Goal: Find specific page/section: Find specific page/section

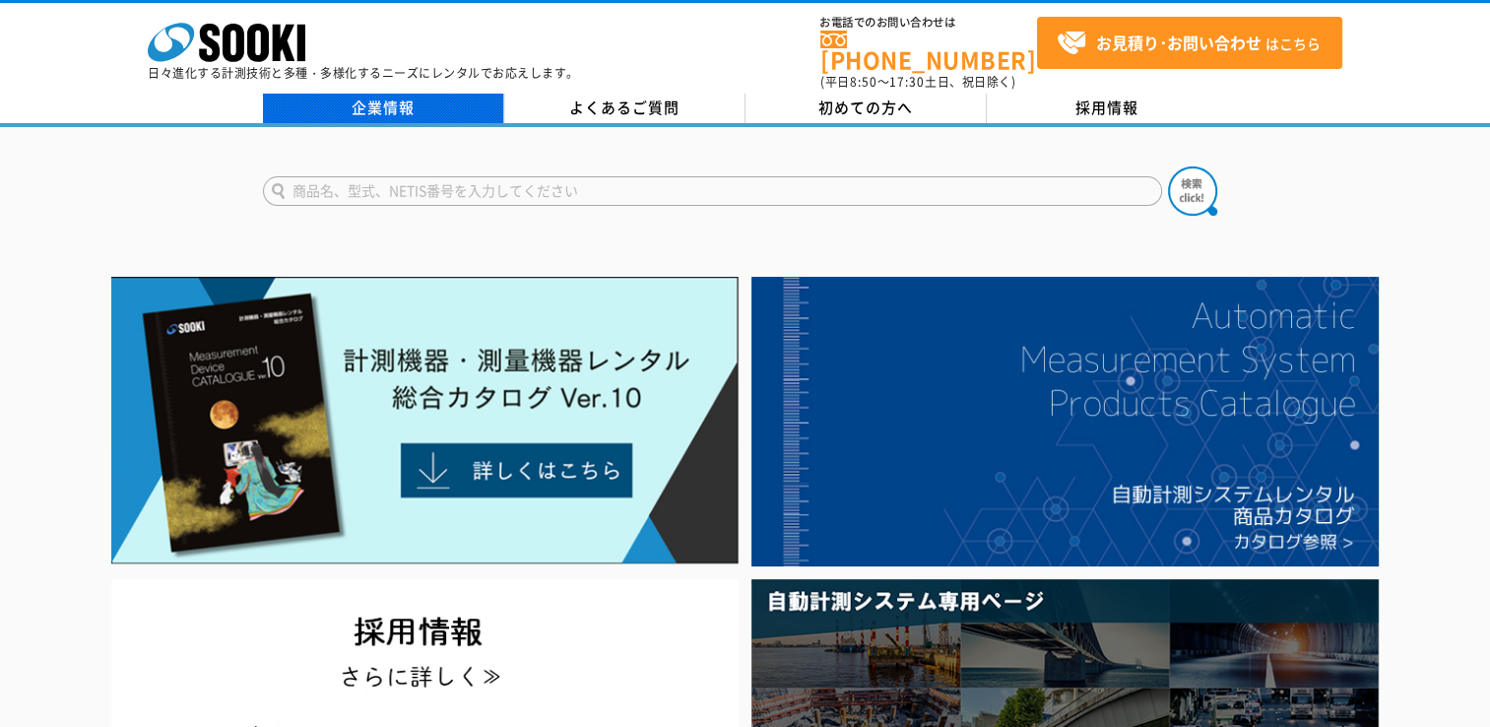
click at [492, 94] on link "企業情報" at bounding box center [383, 109] width 241 height 30
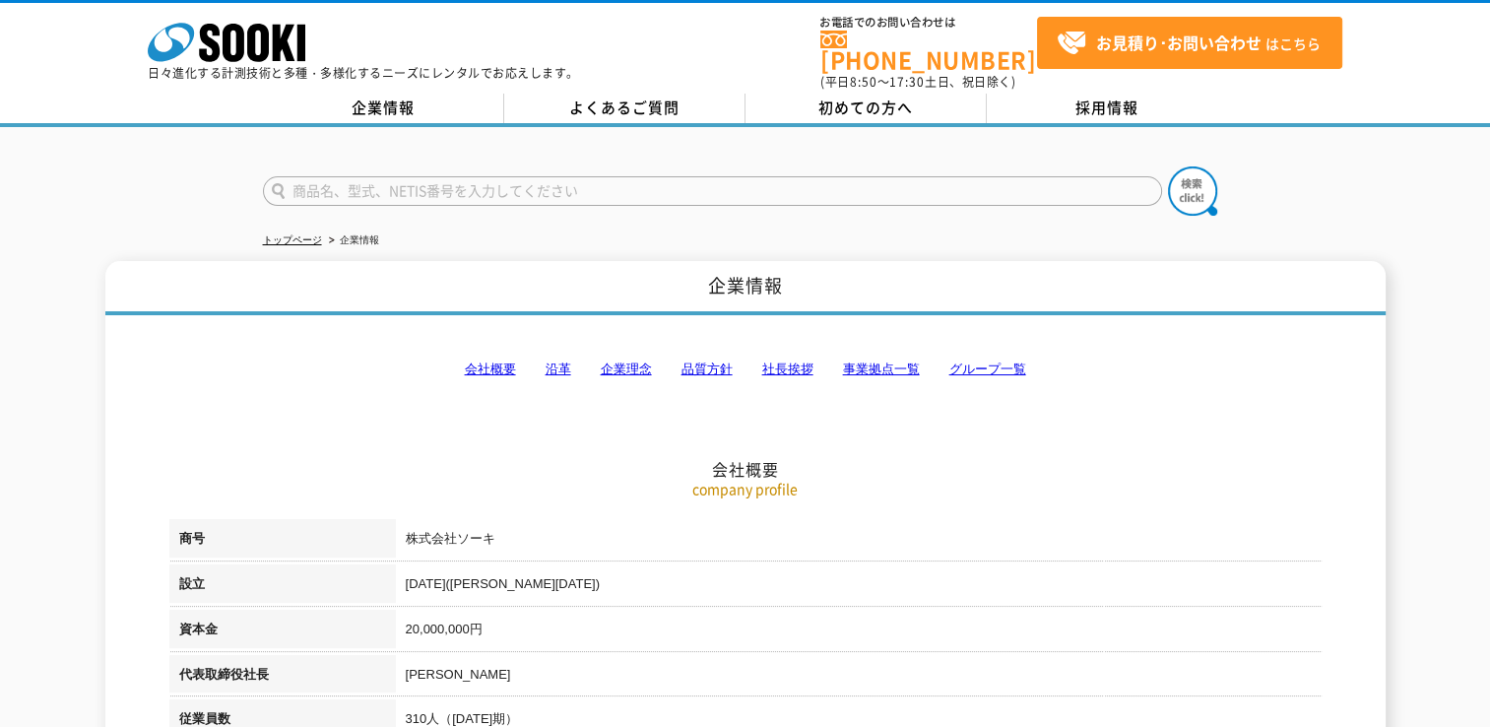
click at [857, 367] on h2 "会社概要" at bounding box center [745, 371] width 1152 height 218
click at [874, 361] on link "事業拠点一覧" at bounding box center [881, 368] width 77 height 15
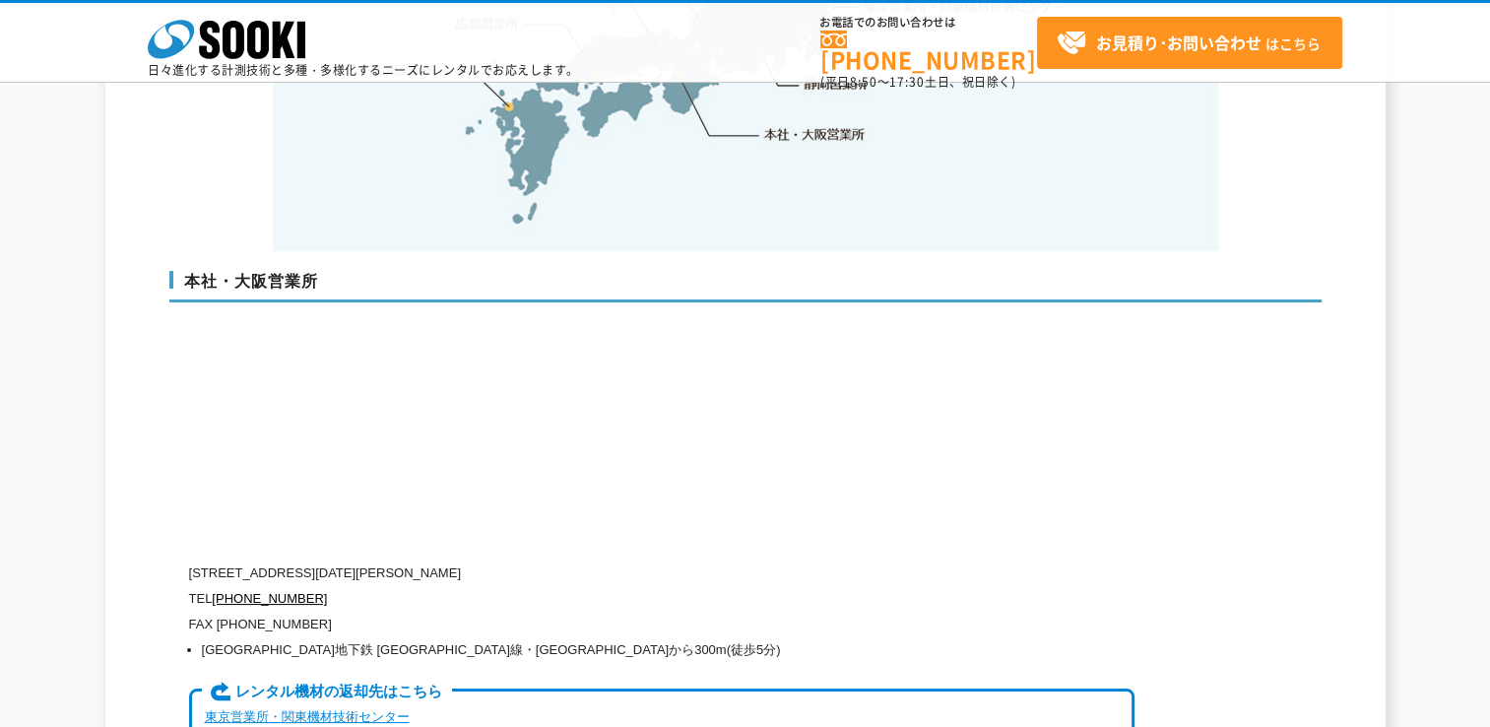
scroll to position [4642, 0]
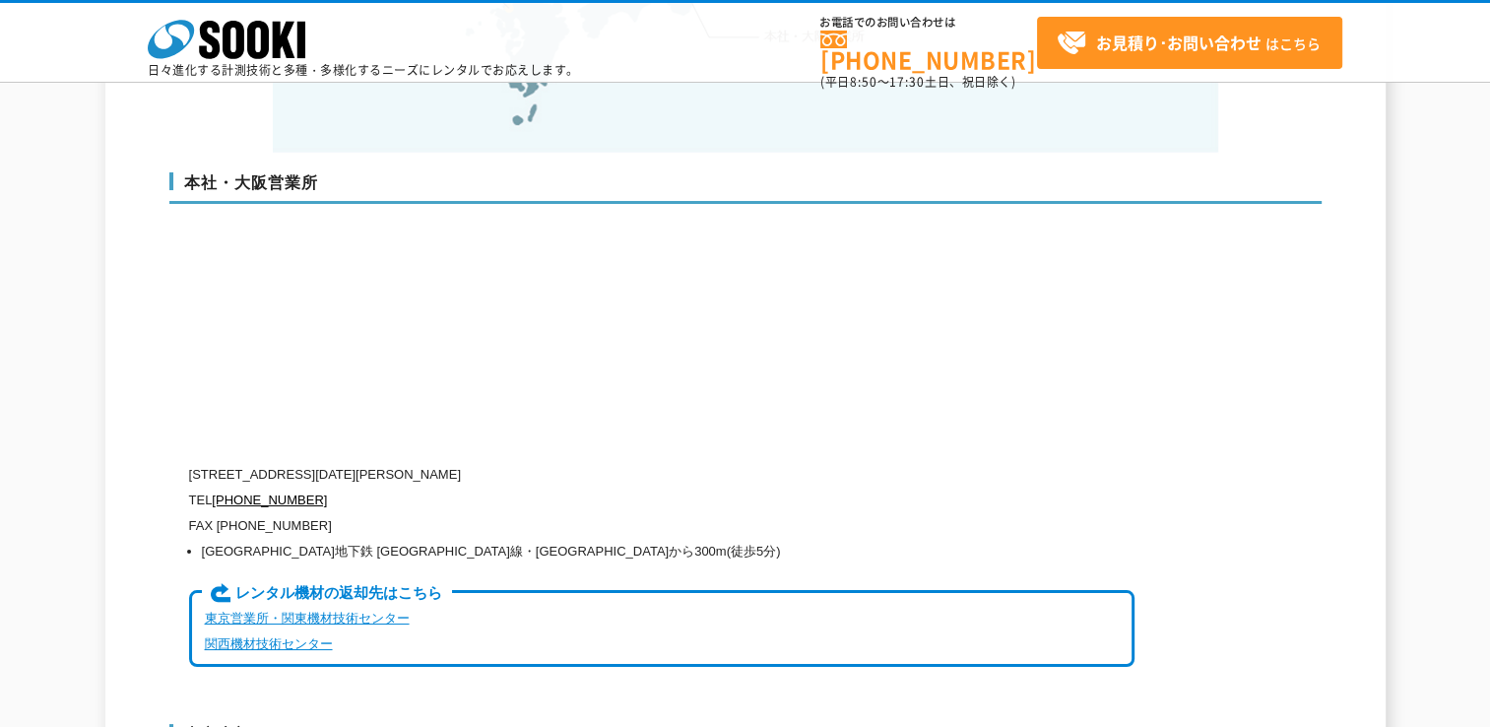
click at [312, 611] on link "東京営業所・関東機材技術センター" at bounding box center [307, 618] width 205 height 15
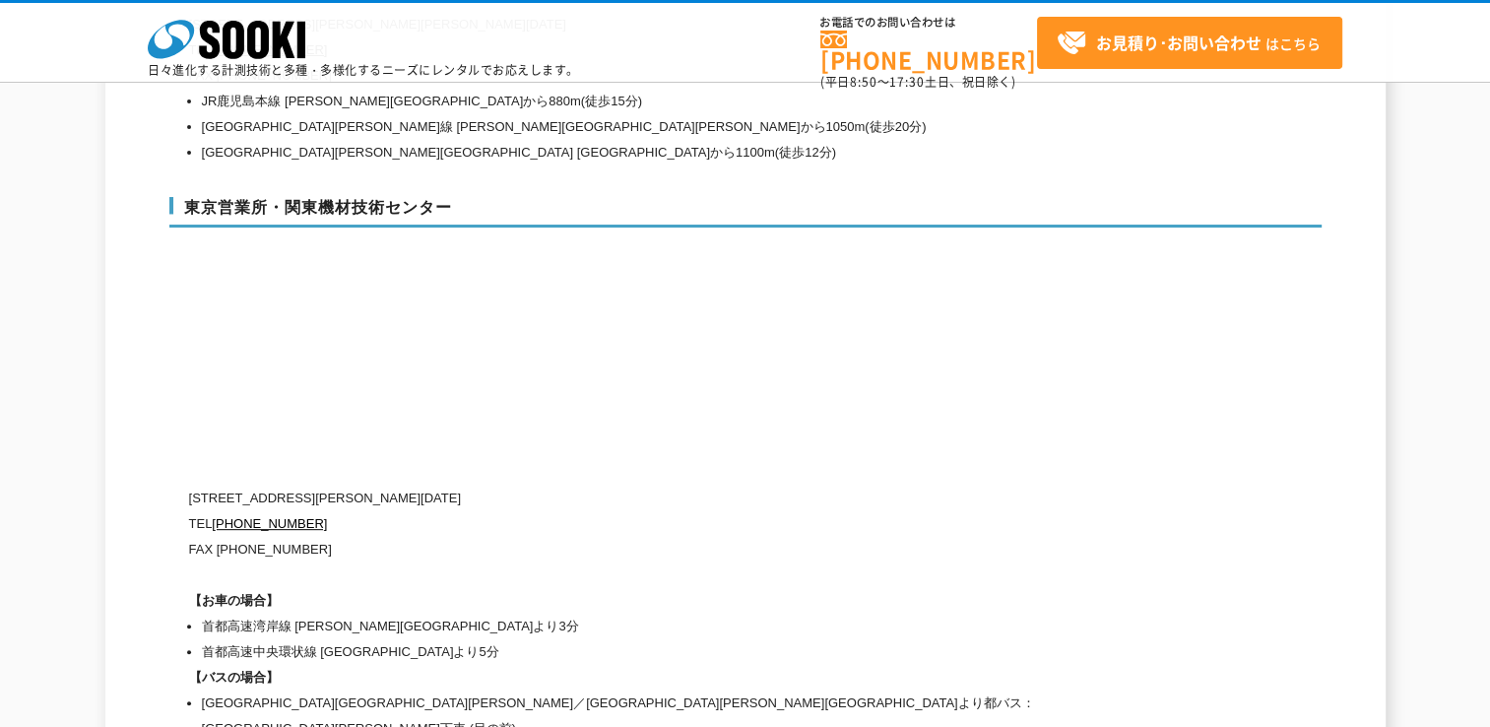
scroll to position [8215, 0]
